Goal: Check status: Check status

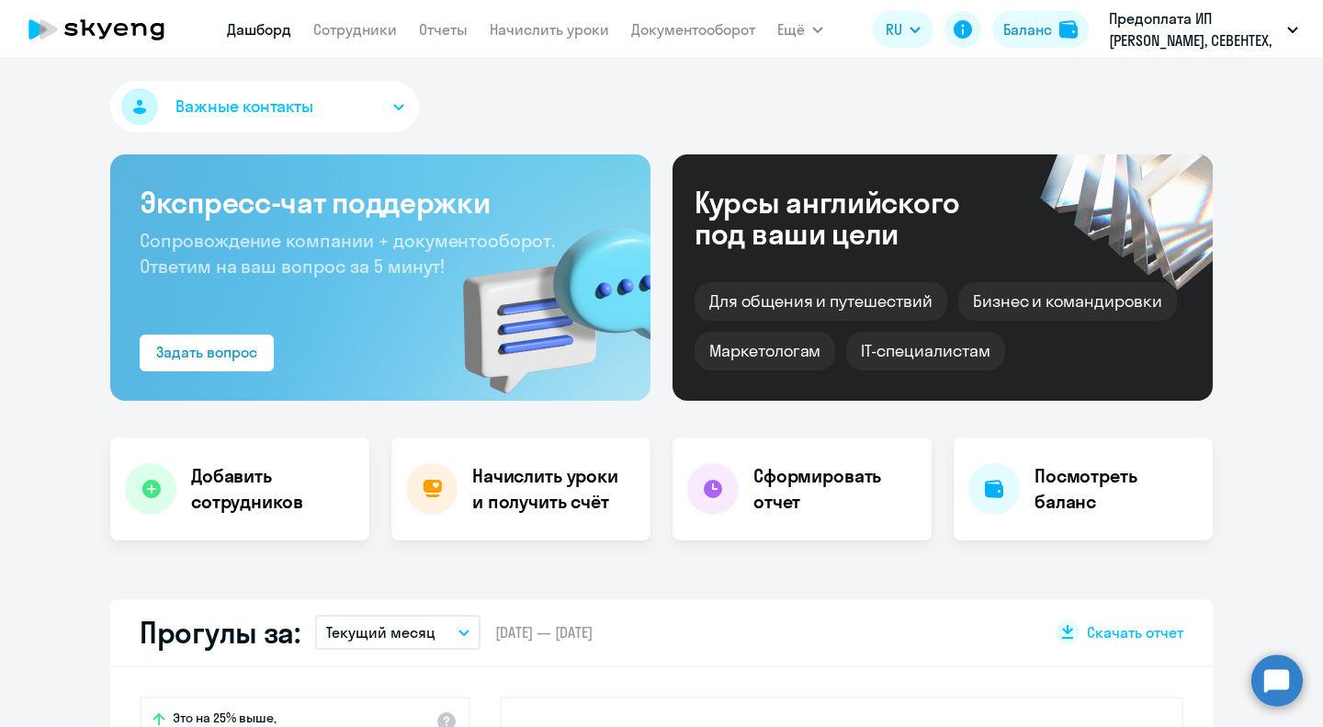
select select "30"
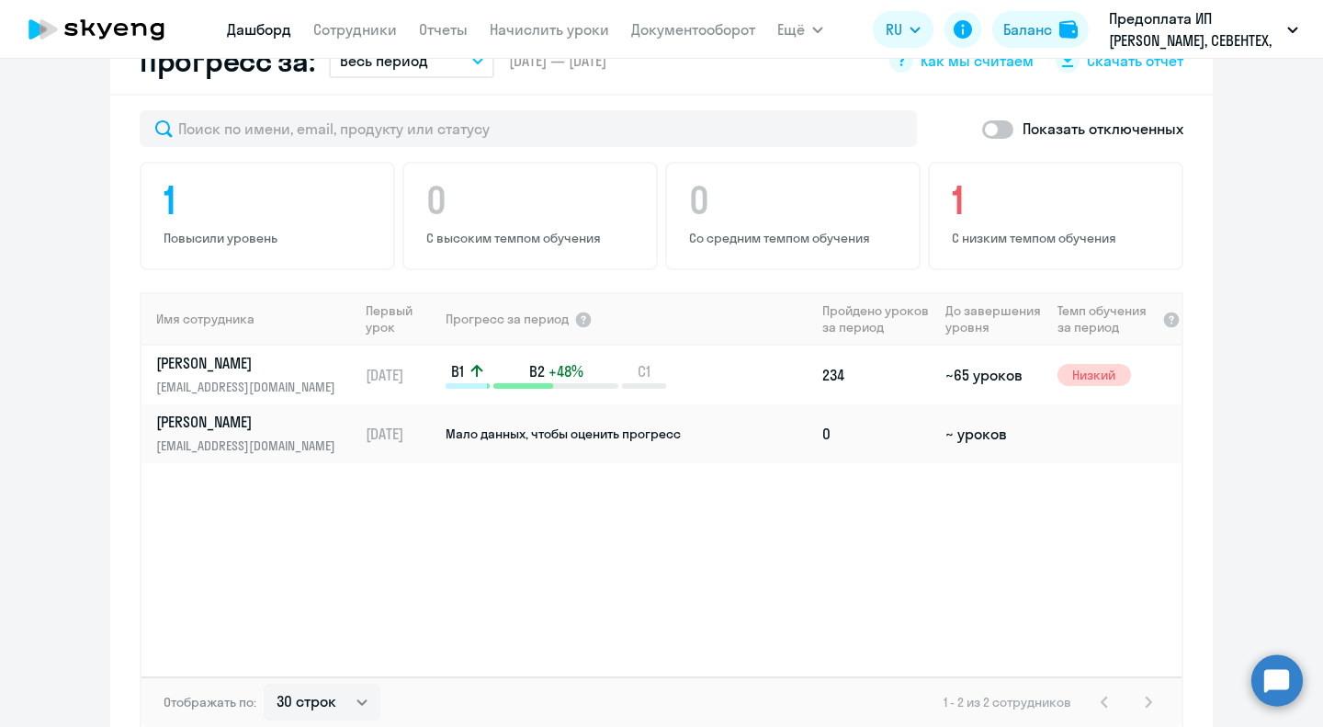
scroll to position [1123, 0]
click at [529, 359] on td "B1 B2 +48% C1" at bounding box center [629, 373] width 371 height 59
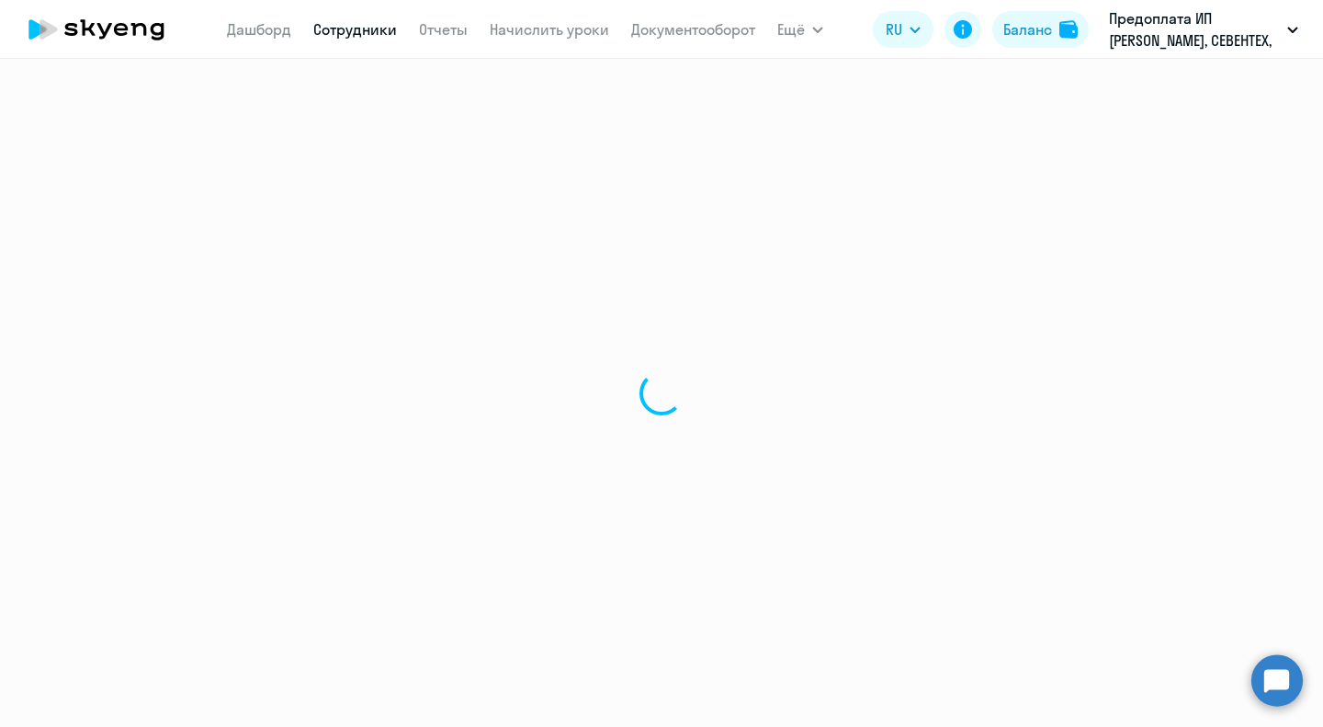
select select "english"
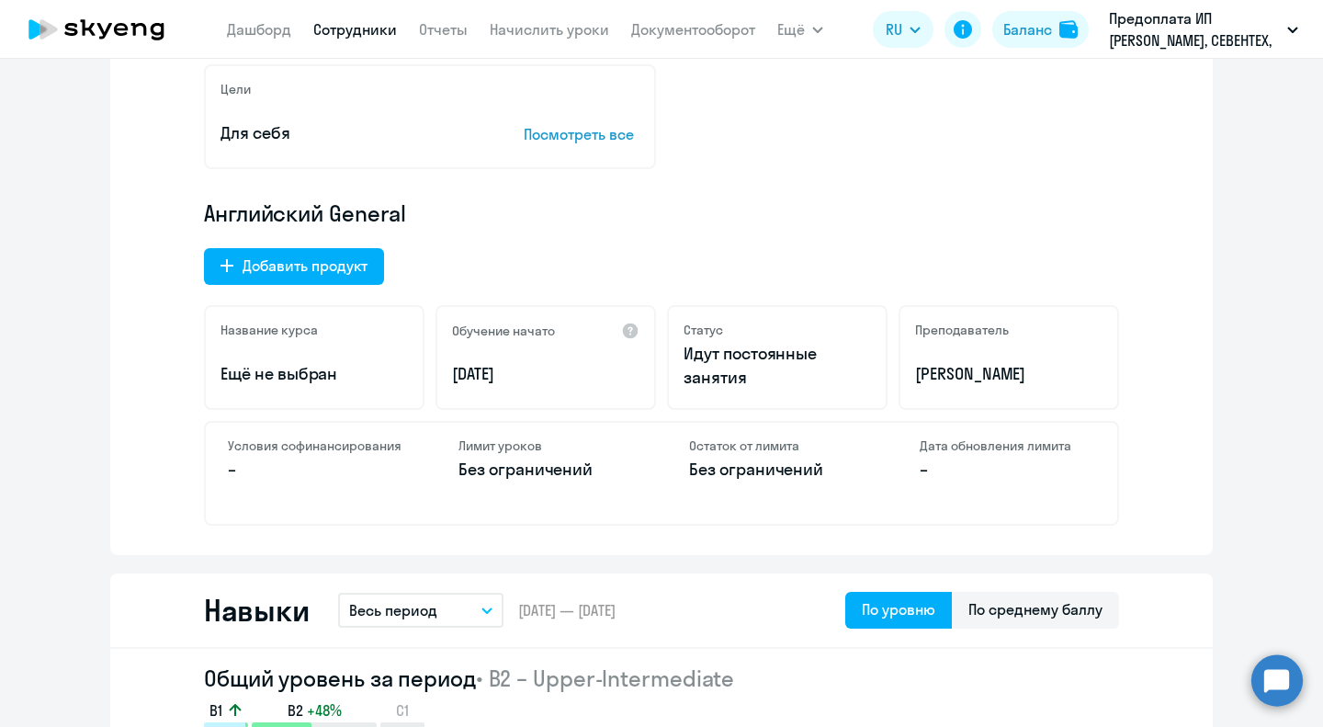
scroll to position [442, 0]
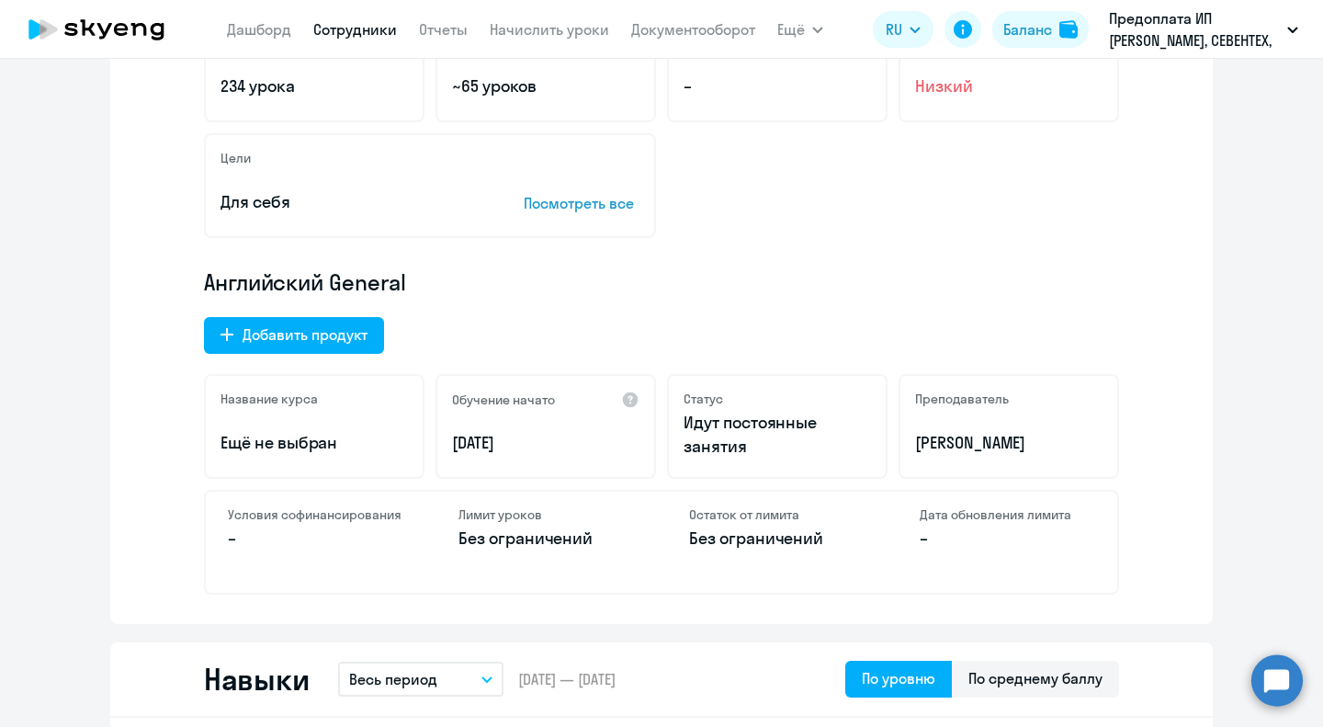
click at [131, 24] on icon at bounding box center [139, 29] width 16 height 13
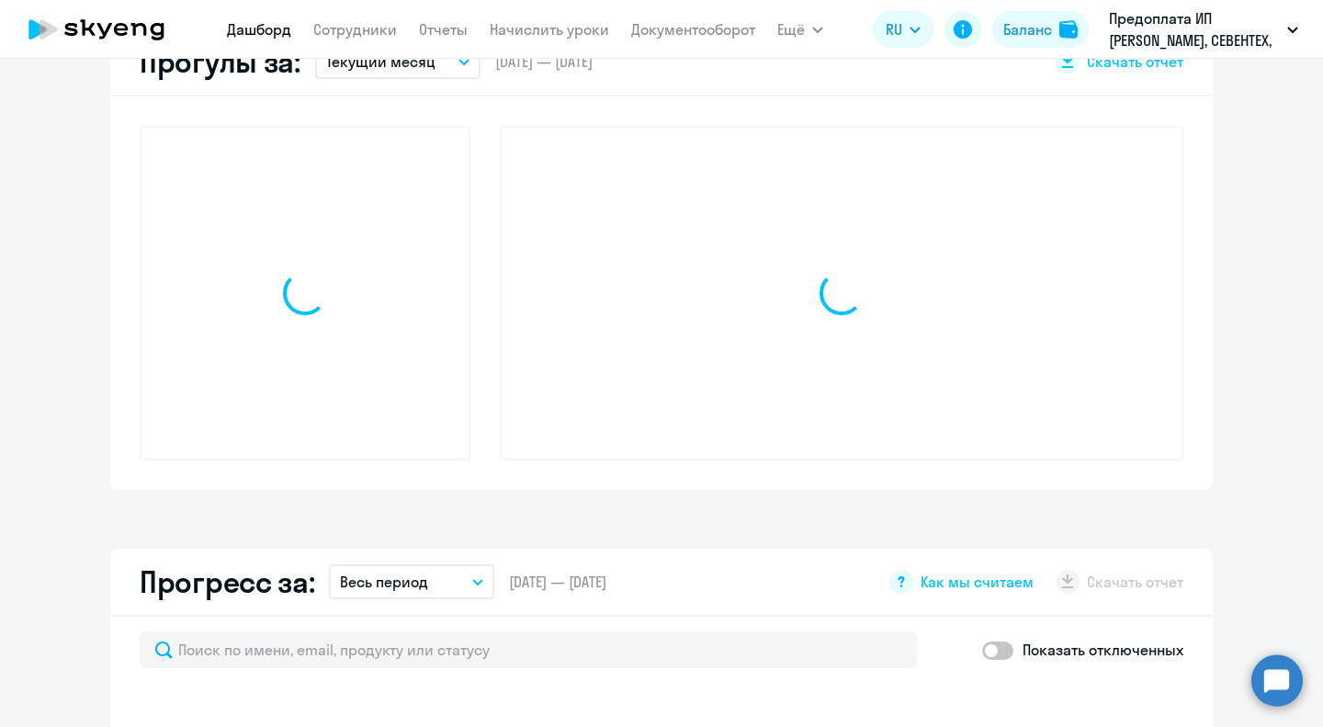
scroll to position [570, 0]
